Goal: Task Accomplishment & Management: Manage account settings

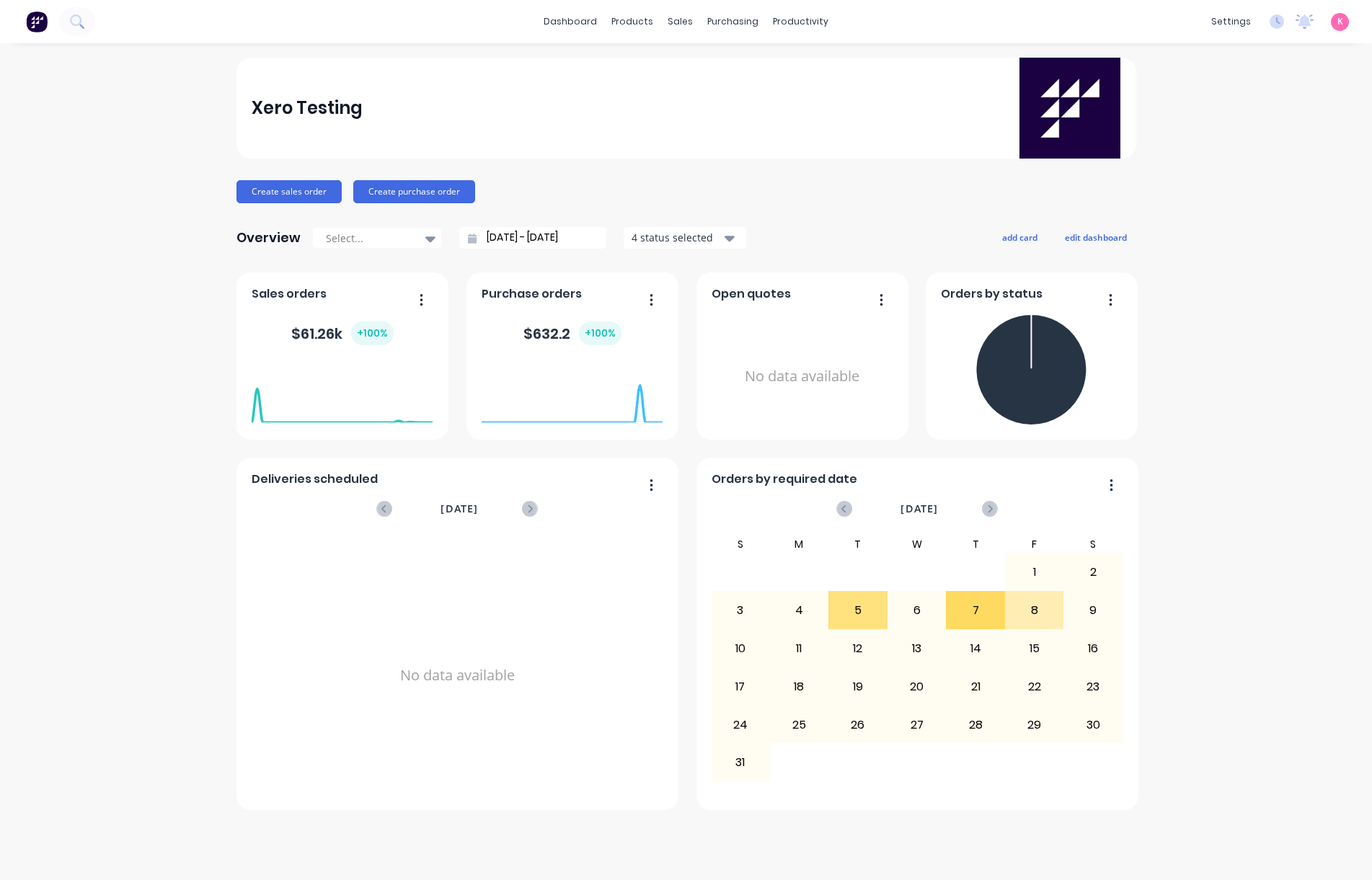
click at [1343, 24] on div "K Xero Testing Karmela Administrator Profile Sign out" at bounding box center [1340, 22] width 18 height 18
drag, startPoint x: 1341, startPoint y: 28, endPoint x: 1344, endPoint y: 18, distance: 10.4
click at [1341, 26] on div "K Xero Testing Karmela Administrator Profile Sign out" at bounding box center [1340, 22] width 18 height 18
click at [1339, 25] on span "K" at bounding box center [1340, 22] width 5 height 13
click at [1275, 182] on button "Sign out" at bounding box center [1247, 181] width 191 height 29
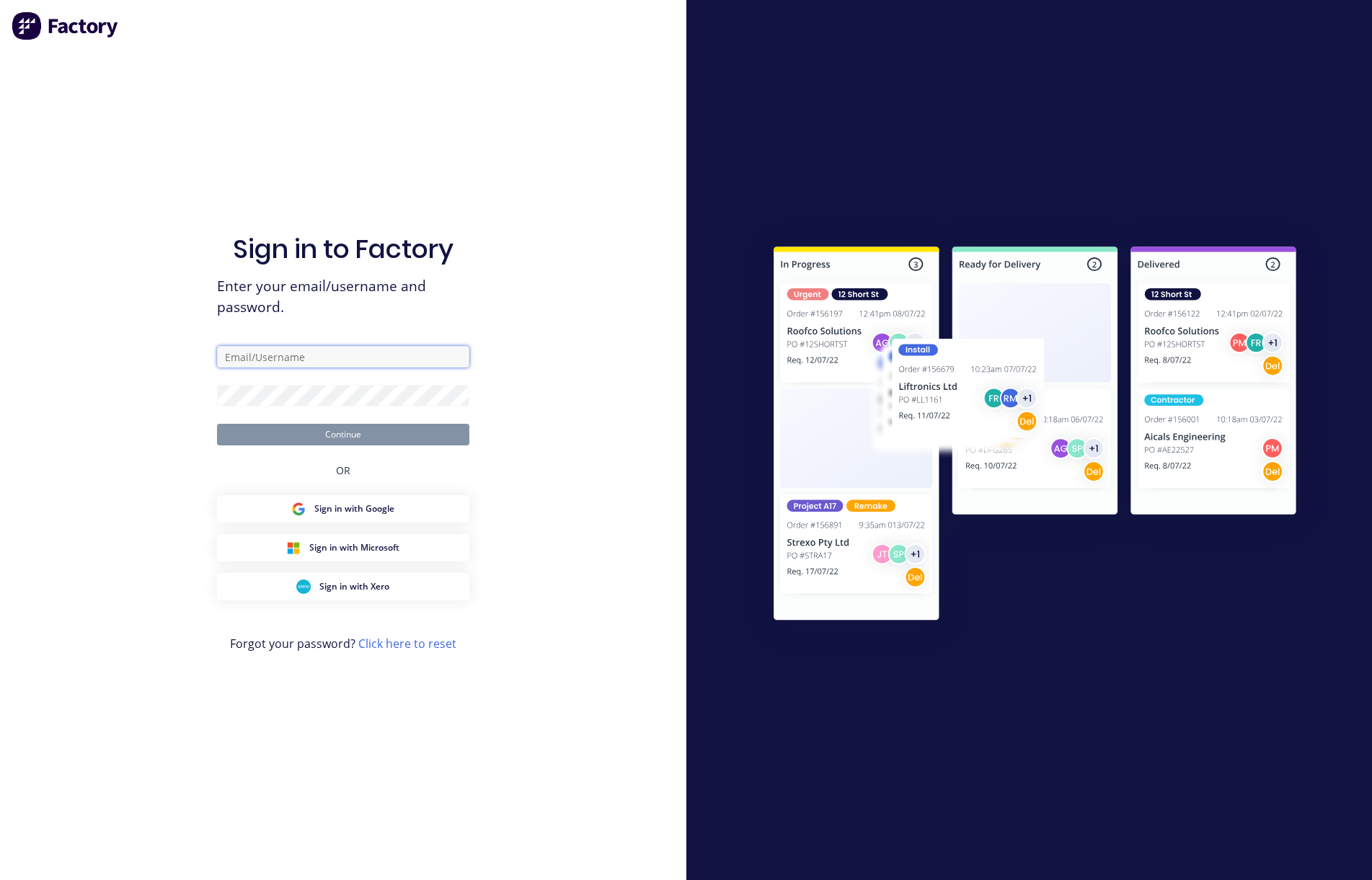
click at [381, 349] on input "text" at bounding box center [343, 357] width 252 height 22
paste input "[EMAIL_ADDRESS][DOMAIN_NAME]"
type input "[EMAIL_ADDRESS][DOMAIN_NAME]"
